Goal: Task Accomplishment & Management: Complete application form

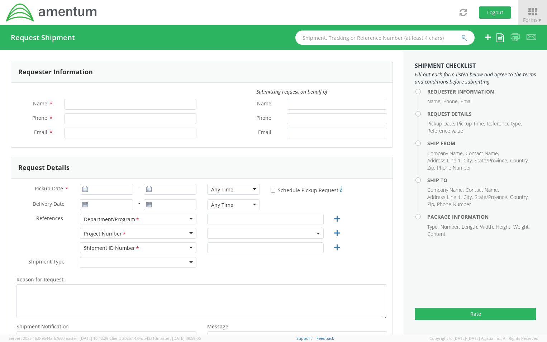
type input "[PERSON_NAME]"
type input "[PHONE_NUMBER]"
type input "[PERSON_NAME][EMAIL_ADDRESS][PERSON_NAME][DOMAIN_NAME]"
select select "ADMN.100040.00000"
click at [86, 187] on use at bounding box center [85, 188] width 5 height 5
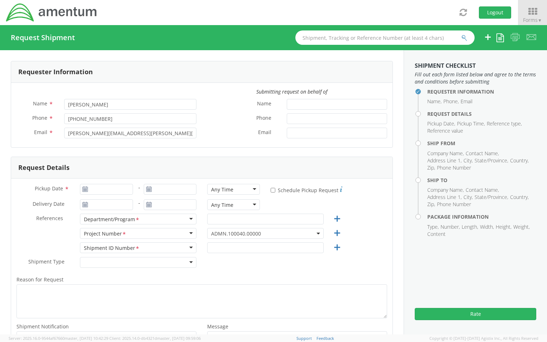
click at [83, 190] on use at bounding box center [85, 188] width 5 height 5
type input "[DATE]"
click at [92, 189] on input "[DATE]" at bounding box center [106, 189] width 53 height 11
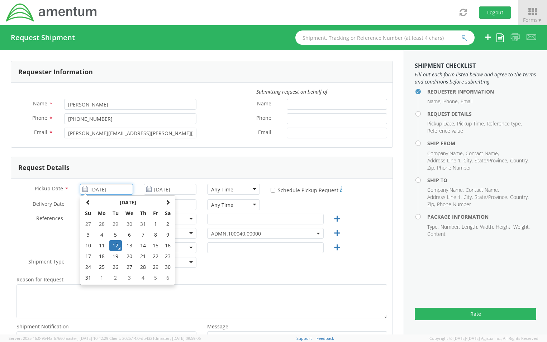
click at [118, 243] on td "12" at bounding box center [115, 245] width 13 height 11
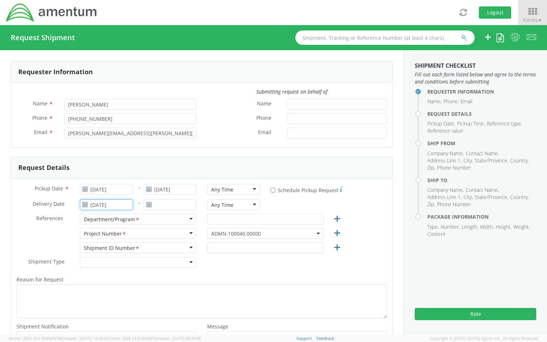
click at [115, 207] on input "[DATE]" at bounding box center [106, 204] width 53 height 11
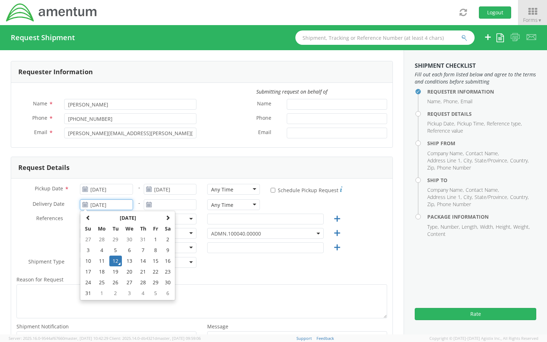
drag, startPoint x: 129, startPoint y: 261, endPoint x: 132, endPoint y: 254, distance: 8.3
click at [129, 262] on td "13" at bounding box center [129, 261] width 15 height 11
type input "[DATE]"
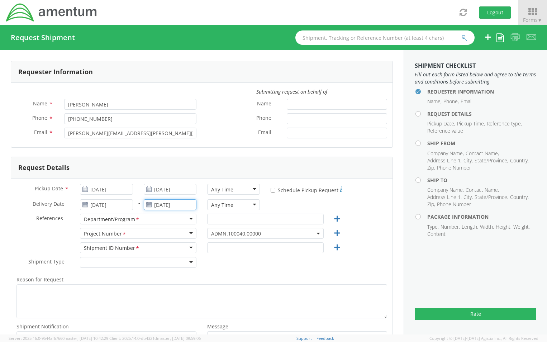
click at [158, 205] on input "[DATE]" at bounding box center [170, 204] width 53 height 11
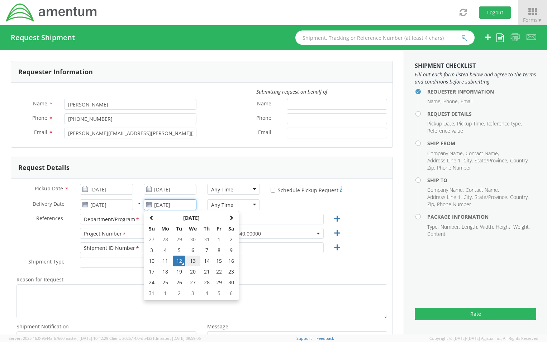
click at [190, 262] on td "13" at bounding box center [192, 261] width 15 height 11
type input "[DATE]"
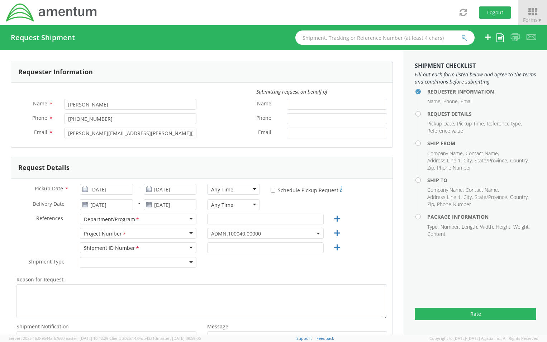
click at [252, 187] on div "Any Time" at bounding box center [233, 189] width 53 height 11
click at [291, 220] on input "text" at bounding box center [265, 219] width 116 height 11
type input "g"
type input "GENERAL [PERSON_NAME]"
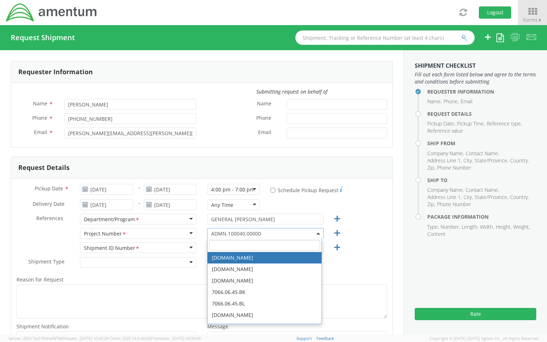
click at [247, 247] on input "search" at bounding box center [264, 245] width 111 height 11
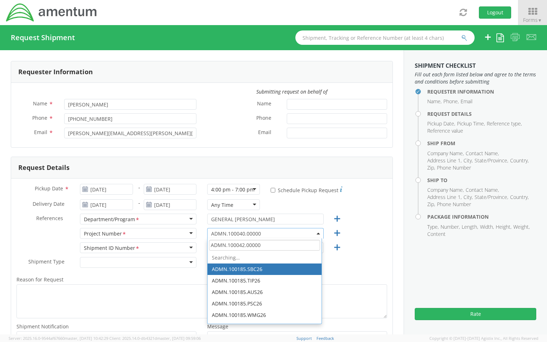
type input "ADMN.100042.00000"
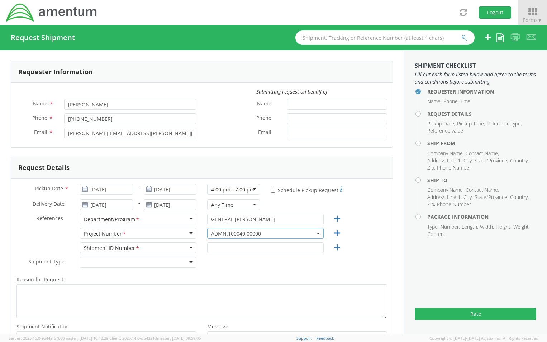
click at [255, 235] on span "ADMN.100040.00000" at bounding box center [265, 233] width 109 height 7
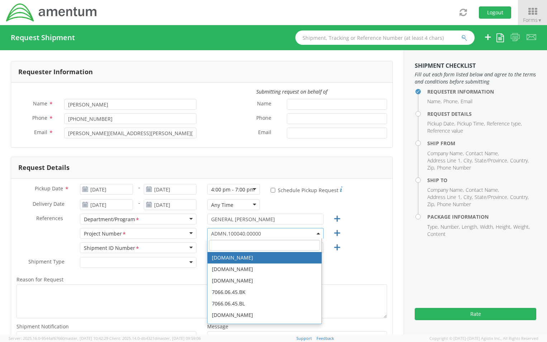
click at [230, 246] on input "search" at bounding box center [264, 245] width 111 height 11
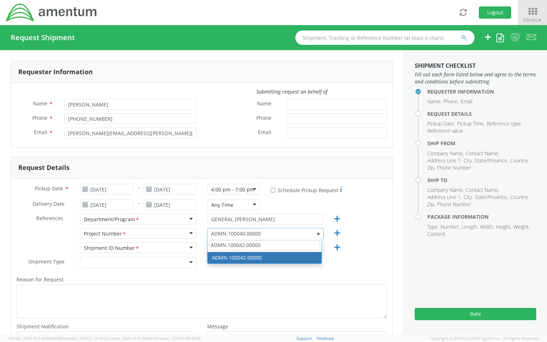
scroll to position [2397, 0]
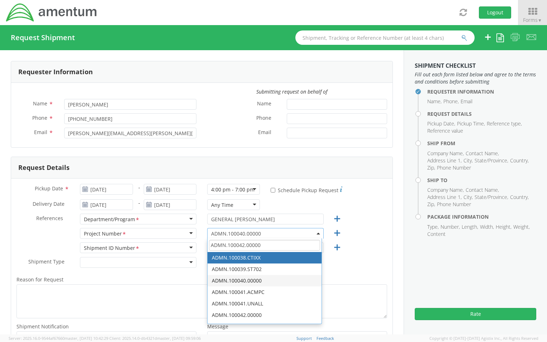
click at [263, 247] on input "ADMN.100042.00000" at bounding box center [264, 245] width 111 height 11
click at [265, 247] on input "ADMN.100042.00000" at bounding box center [264, 245] width 111 height 11
click at [264, 247] on input "ADMN.100042.00000" at bounding box center [264, 245] width 111 height 11
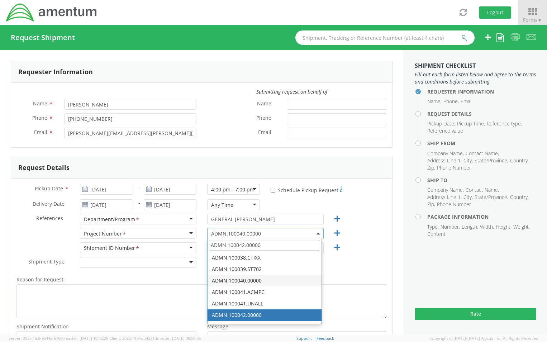
type input "ADMN.100042.00000"
select select "ADMN.100042.00000"
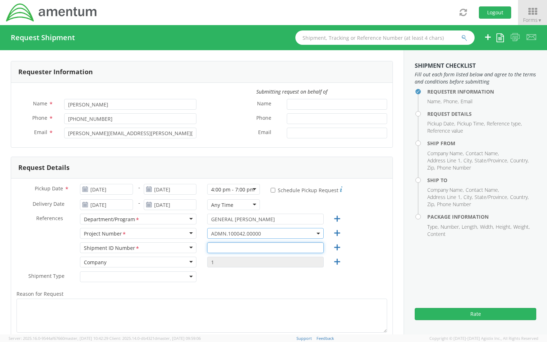
click at [221, 248] on input "text" at bounding box center [265, 247] width 116 height 11
type input "1"
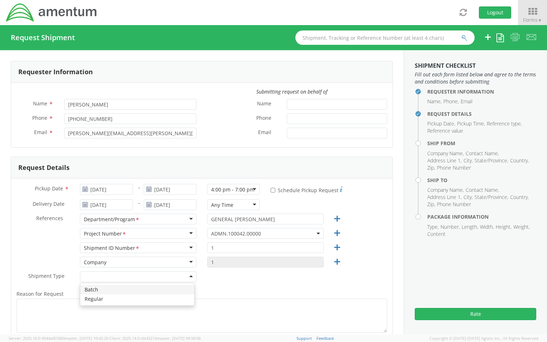
click at [189, 277] on div at bounding box center [138, 276] width 116 height 11
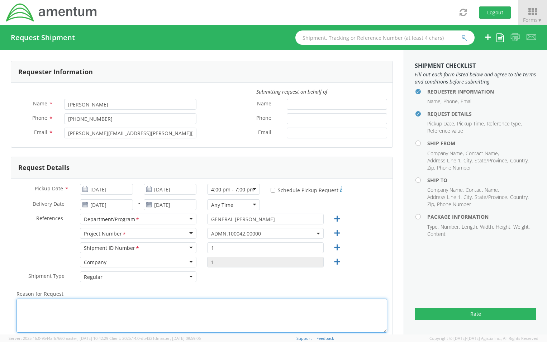
click at [38, 308] on textarea "Reason for Request *" at bounding box center [201, 316] width 371 height 34
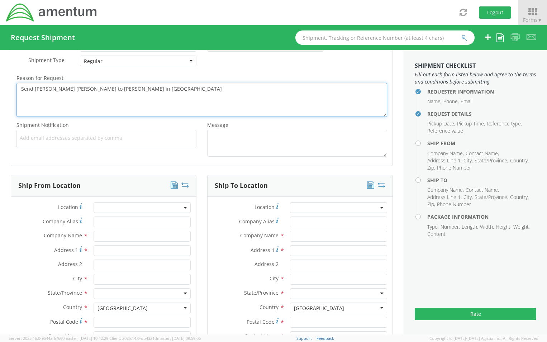
scroll to position [251, 0]
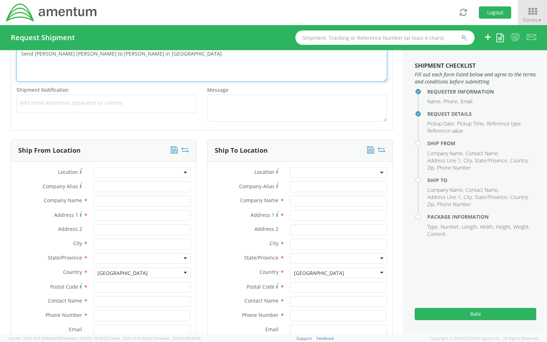
type textarea "Send [PERSON_NAME] [PERSON_NAME] to [PERSON_NAME] in [GEOGRAPHIC_DATA]"
click at [105, 206] on div "Company Name *" at bounding box center [103, 203] width 185 height 14
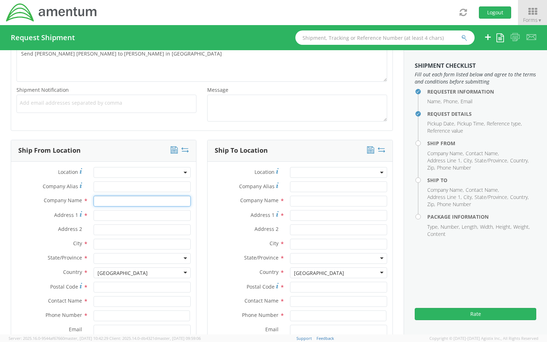
click at [106, 199] on input "text" at bounding box center [142, 201] width 97 height 11
type input "Amentum Services, Inc."
type input "[STREET_ADDRESS][PERSON_NAME]"
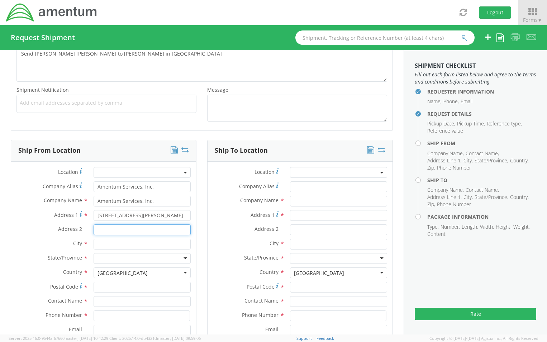
type input "Suite 200"
type input "[GEOGRAPHIC_DATA]"
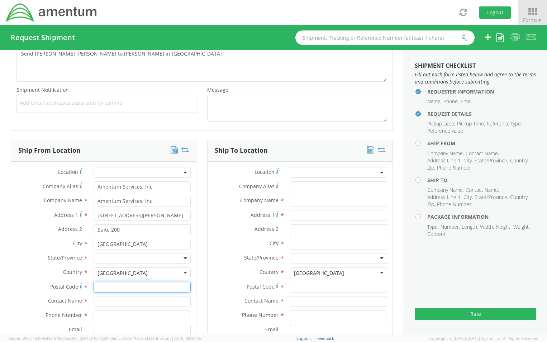
type input "20876"
type input "[PERSON_NAME]"
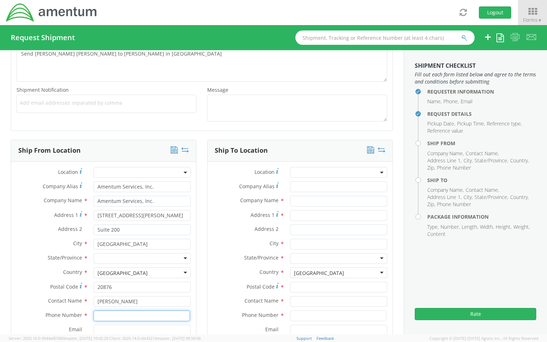
type input "2404463530"
type input "[PERSON_NAME][EMAIL_ADDRESS][PERSON_NAME][DOMAIN_NAME]"
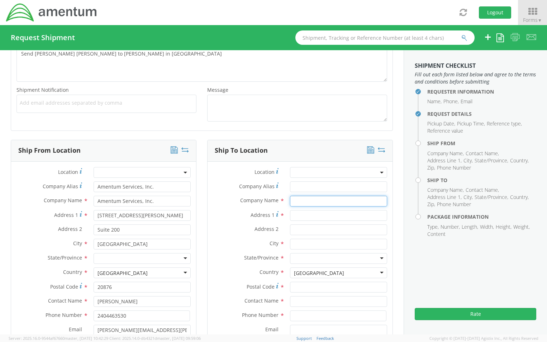
type input "Amentum Services Inc"
type input "451 Yellow Springs S"
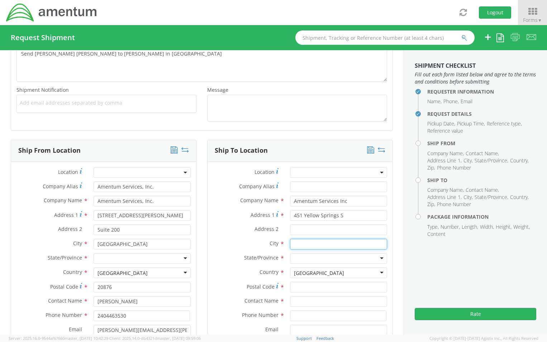
type input "Laurel"
type input "20724"
type input "[PERSON_NAME]"
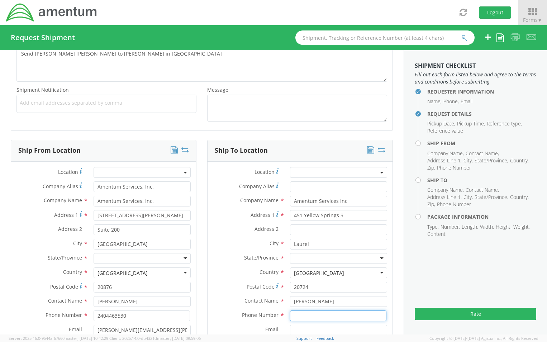
type input "[PHONE_NUMBER]"
type input "[PERSON_NAME][EMAIL_ADDRESS][PERSON_NAME][DOMAIN_NAME]"
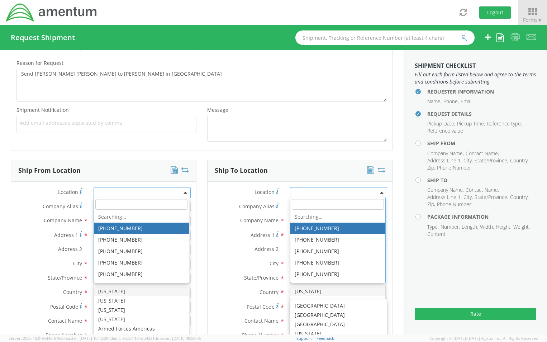
scroll to position [231, 0]
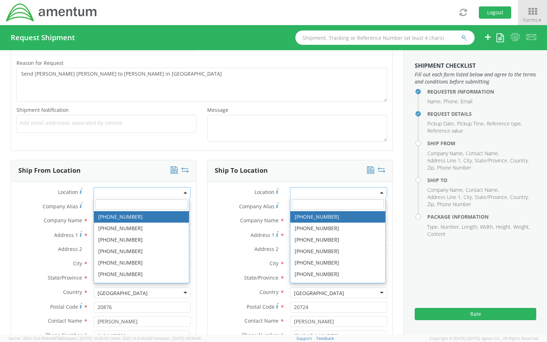
click at [127, 174] on div "Ship From Location" at bounding box center [103, 171] width 185 height 22
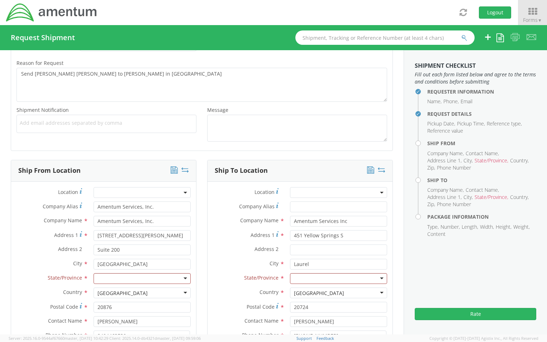
click at [127, 278] on div at bounding box center [142, 278] width 97 height 11
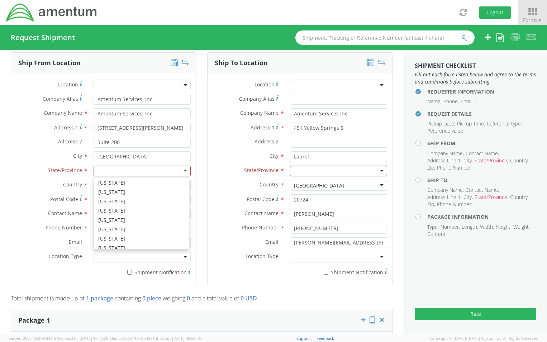
scroll to position [215, 0]
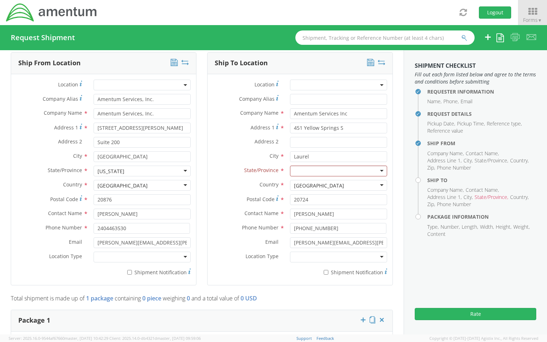
click at [127, 182] on div "[GEOGRAPHIC_DATA]" at bounding box center [122, 185] width 50 height 7
click at [144, 168] on div "[US_STATE]" at bounding box center [142, 171] width 97 height 11
click at [135, 183] on div "Location * Company Alias * Amentum Services, Inc. Company Name * Amentum Servic…" at bounding box center [103, 180] width 185 height 200
click at [181, 257] on div at bounding box center [142, 257] width 97 height 11
click at [342, 128] on input "451 Yellow Springs S" at bounding box center [338, 128] width 97 height 11
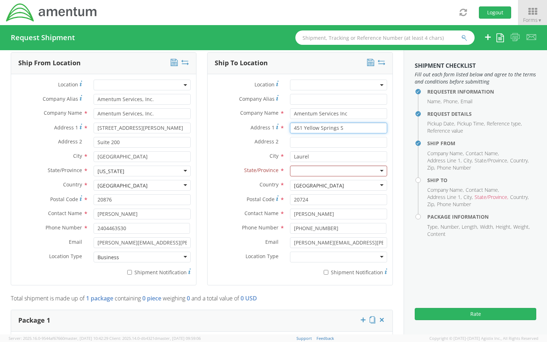
drag, startPoint x: 342, startPoint y: 128, endPoint x: 180, endPoint y: 124, distance: 161.7
click at [180, 124] on div "Ship From Location Location * Company Alias * Amentum Services, Inc. Company Na…" at bounding box center [201, 173] width 393 height 242
type input "[STREET_ADDRESS][PERSON_NAME]"
type input "STE 1"
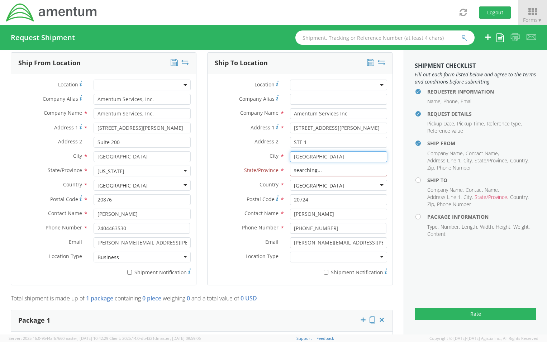
type input "[GEOGRAPHIC_DATA]"
type input "NEVAD"
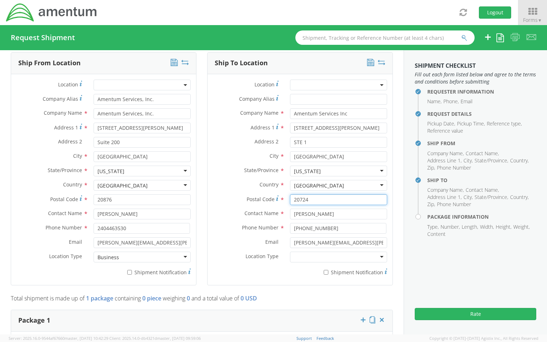
click at [315, 198] on input "20724" at bounding box center [338, 199] width 97 height 11
drag, startPoint x: 315, startPoint y: 198, endPoint x: 84, endPoint y: 208, distance: 231.3
click at [84, 208] on div "Ship From Location Location * Company Alias * Amentum Services, Inc. Company Na…" at bounding box center [201, 173] width 393 height 242
type input "89119"
type input "J"
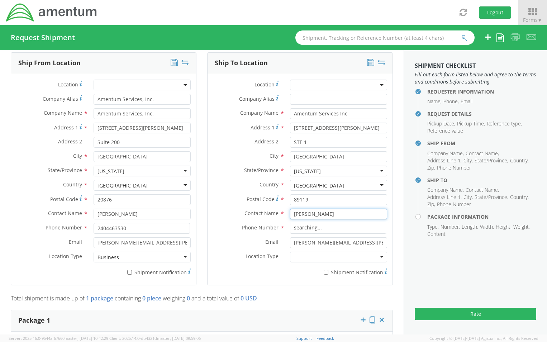
type input "[PERSON_NAME]"
click at [306, 246] on input "[PERSON_NAME][EMAIL_ADDRESS][PERSON_NAME][DOMAIN_NAME]" at bounding box center [338, 242] width 97 height 11
drag, startPoint x: 374, startPoint y: 242, endPoint x: 152, endPoint y: 256, distance: 222.6
click at [152, 256] on div "Ship From Location Location * Company Alias * Amentum Services, Inc. Company Na…" at bounding box center [201, 173] width 393 height 242
type input "[PERSON_NAME].[PERSON_NAME]@amentum .com"
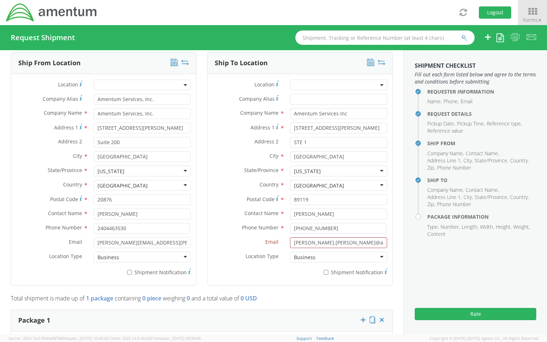
scroll to position [482, 0]
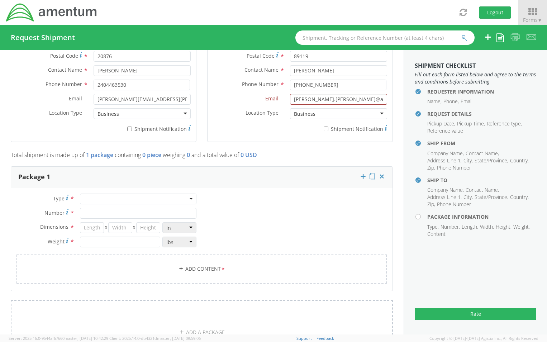
click at [90, 203] on div at bounding box center [138, 199] width 116 height 11
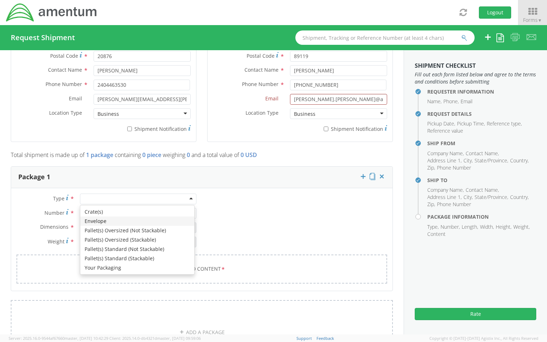
type input "1"
type input "9.5"
type input "12.5"
type input "0.25"
type input "1"
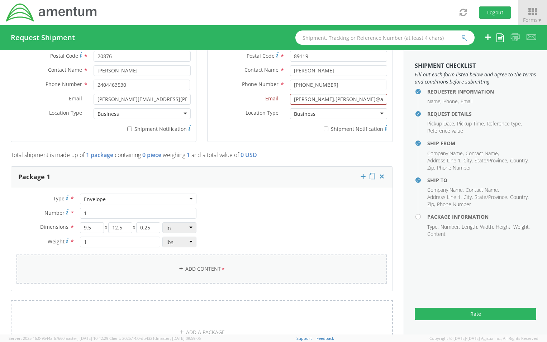
click at [178, 268] on icon at bounding box center [180, 268] width 5 height 5
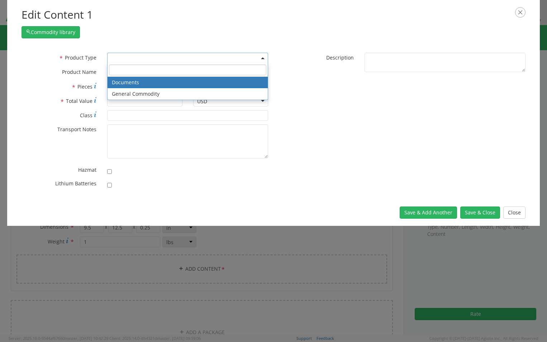
click at [264, 58] on b at bounding box center [263, 58] width 4 height 2
select select "DOCUMENT"
type input "Documents"
type input "1"
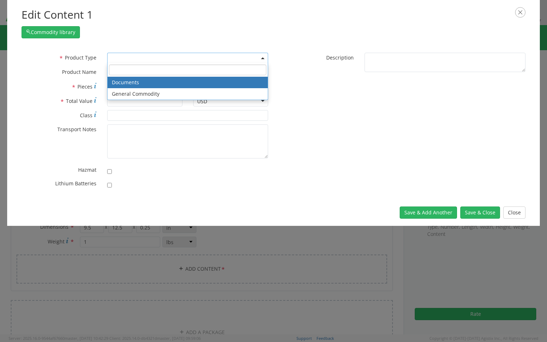
type textarea "Documents"
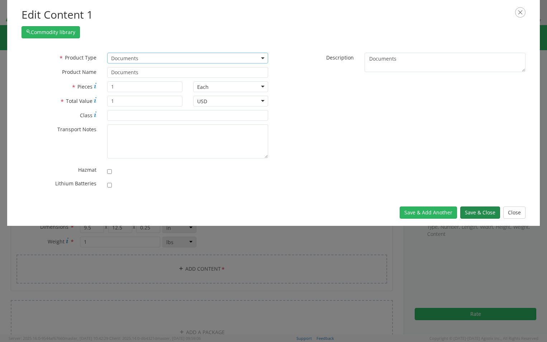
click at [488, 211] on button "Save & Close" at bounding box center [480, 212] width 40 height 12
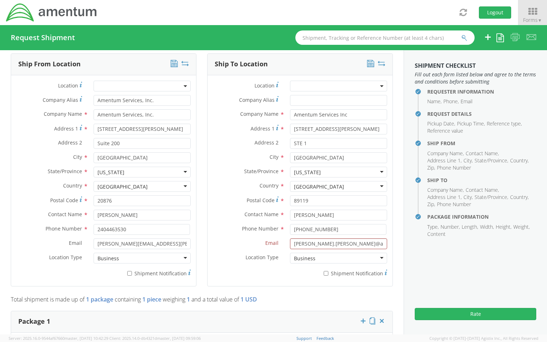
scroll to position [410, 0]
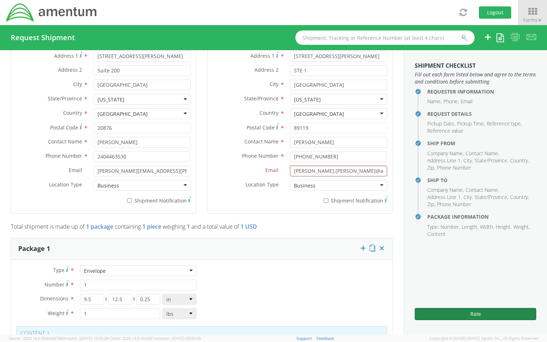
click at [476, 314] on button "Rate" at bounding box center [475, 314] width 121 height 12
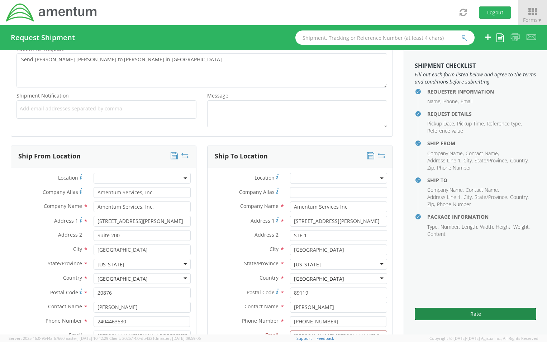
scroll to position [179, 0]
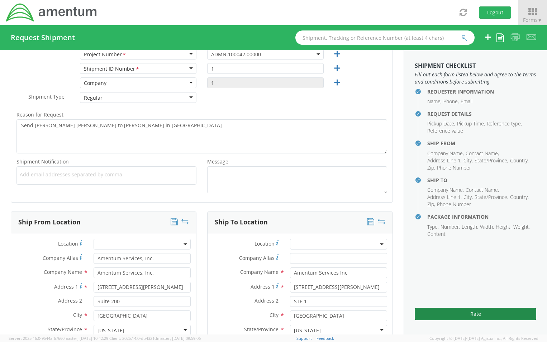
click at [477, 316] on button "Rate" at bounding box center [475, 314] width 121 height 12
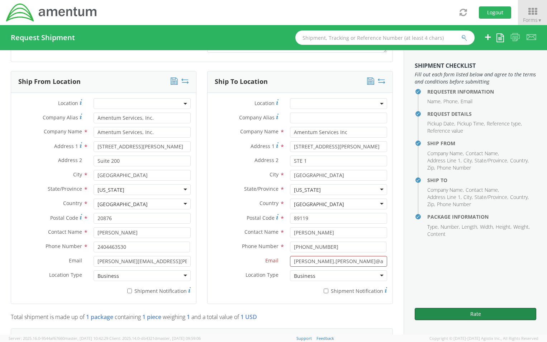
scroll to position [323, 0]
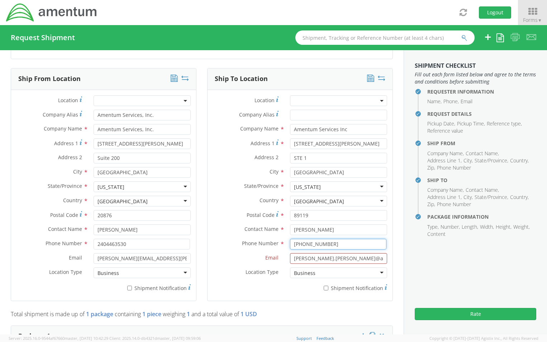
drag, startPoint x: 328, startPoint y: 243, endPoint x: 191, endPoint y: 242, distance: 136.6
click at [191, 242] on div "Ship From Location Location * Company Alias * Amentum Services, Inc. Company Na…" at bounding box center [201, 189] width 393 height 242
type input "[PHONE_NUMBER]"
type input "[PERSON_NAME][EMAIL_ADDRESS][PERSON_NAME][DOMAIN_NAME]"
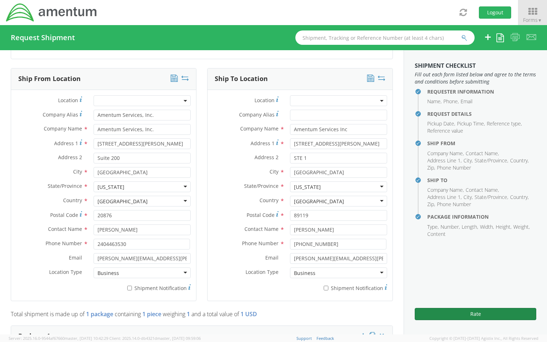
click at [480, 313] on button "Rate" at bounding box center [475, 314] width 121 height 12
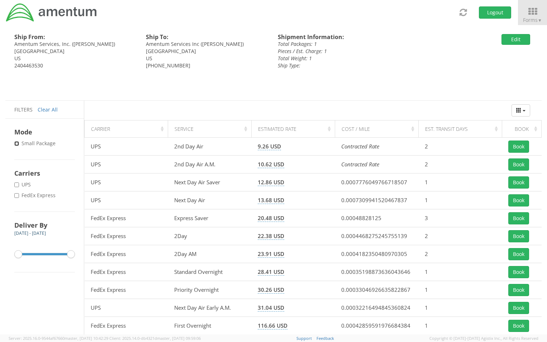
click at [17, 142] on input "* Small Package" at bounding box center [16, 143] width 5 height 5
checkbox input "true"
click at [17, 194] on input "* FedEx Express" at bounding box center [16, 195] width 5 height 5
checkbox input "true"
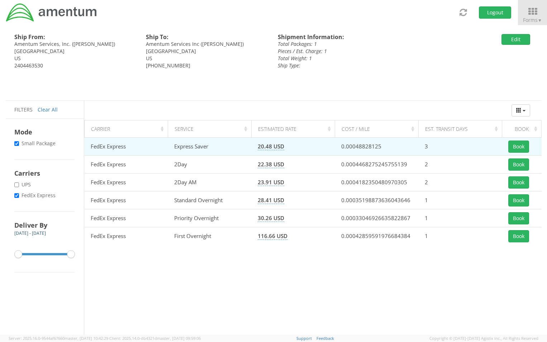
click at [198, 148] on td "Express Saver" at bounding box center [210, 147] width 84 height 18
click at [519, 146] on button "Book" at bounding box center [518, 146] width 21 height 12
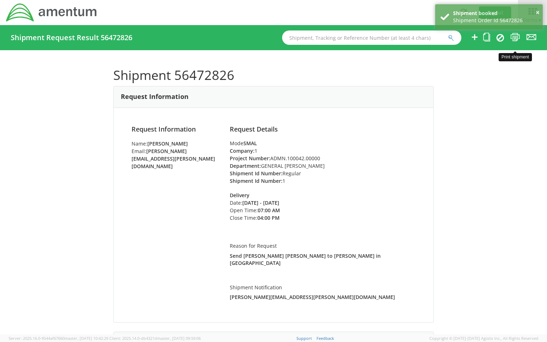
click at [514, 38] on icon at bounding box center [515, 37] width 10 height 9
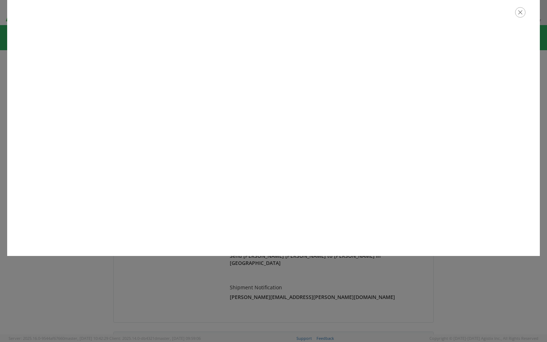
click at [520, 13] on icon "button" at bounding box center [520, 12] width 10 height 10
